Goal: Task Accomplishment & Management: Manage account settings

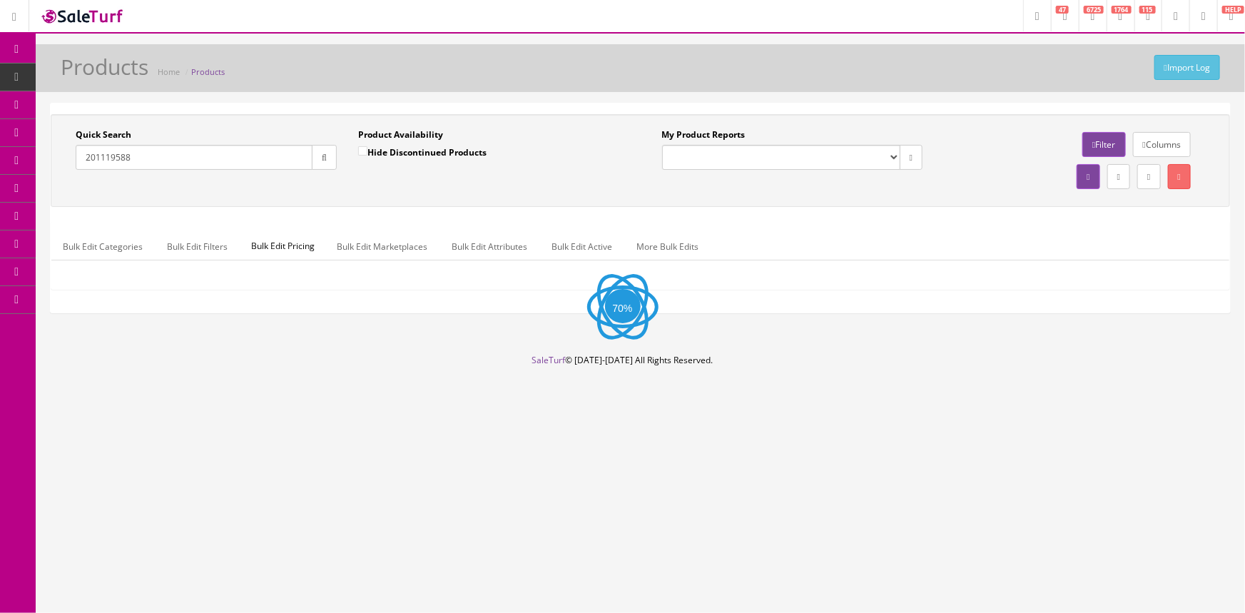
click at [227, 161] on input "201119588" at bounding box center [194, 157] width 237 height 25
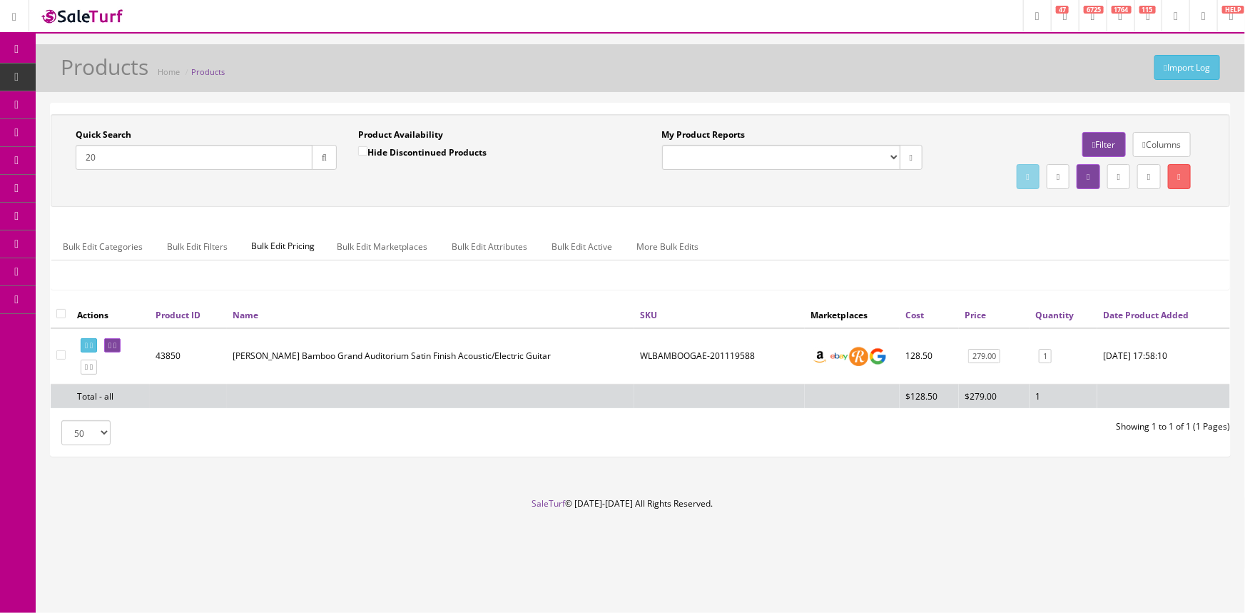
type input "2"
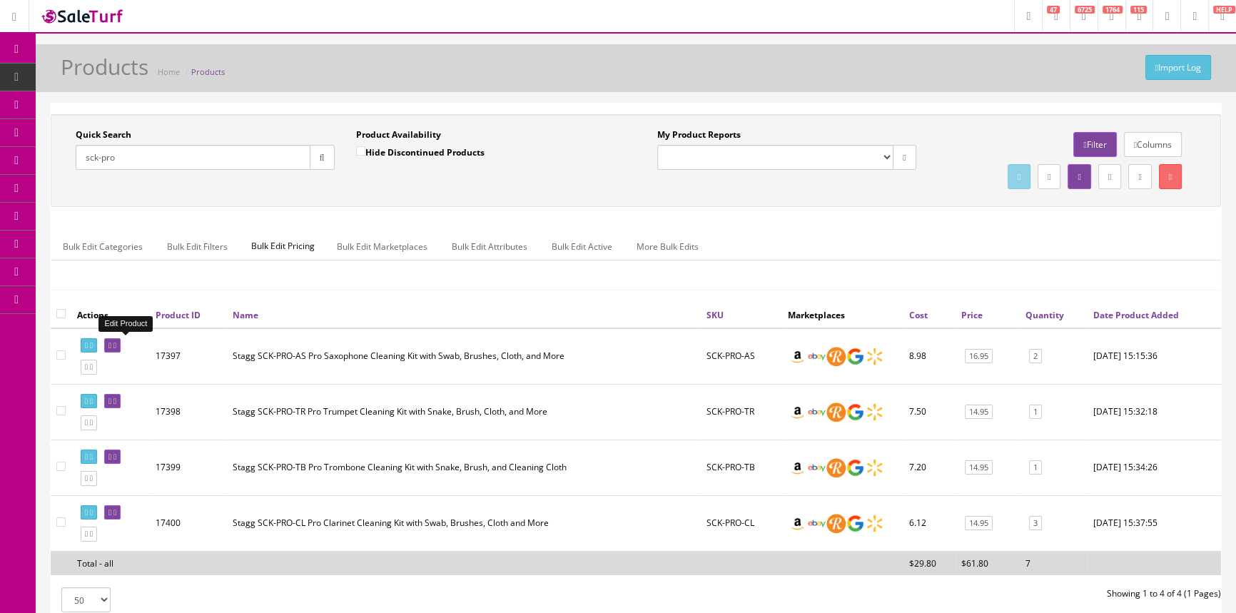
type input "sck-pro"
click at [116, 345] on icon at bounding box center [114, 346] width 3 height 8
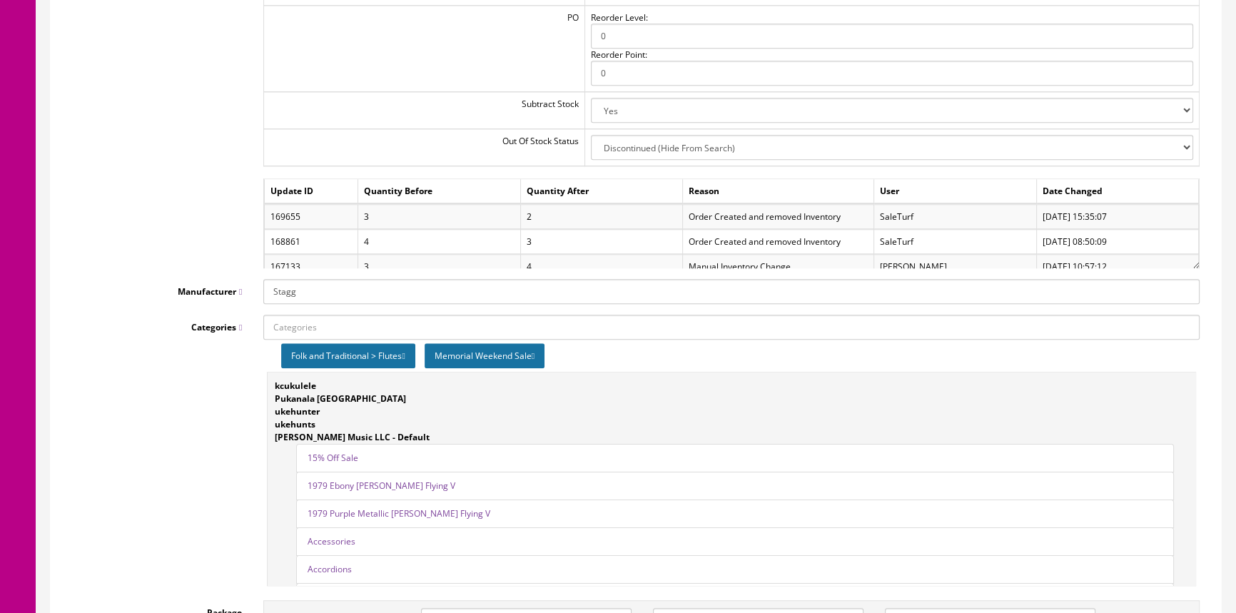
scroll to position [1686, 0]
